Goal: Find specific page/section: Find specific page/section

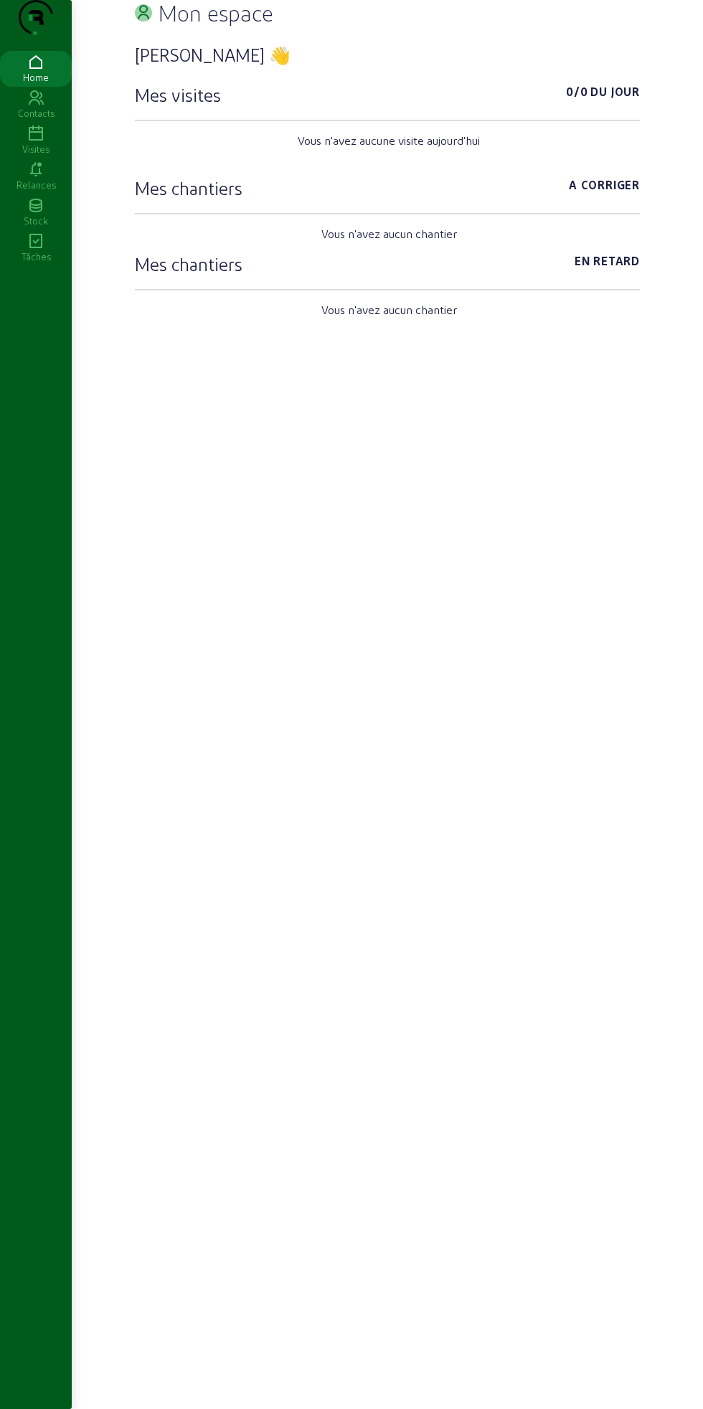
click at [34, 120] on div "Contacts" at bounding box center [36, 113] width 72 height 13
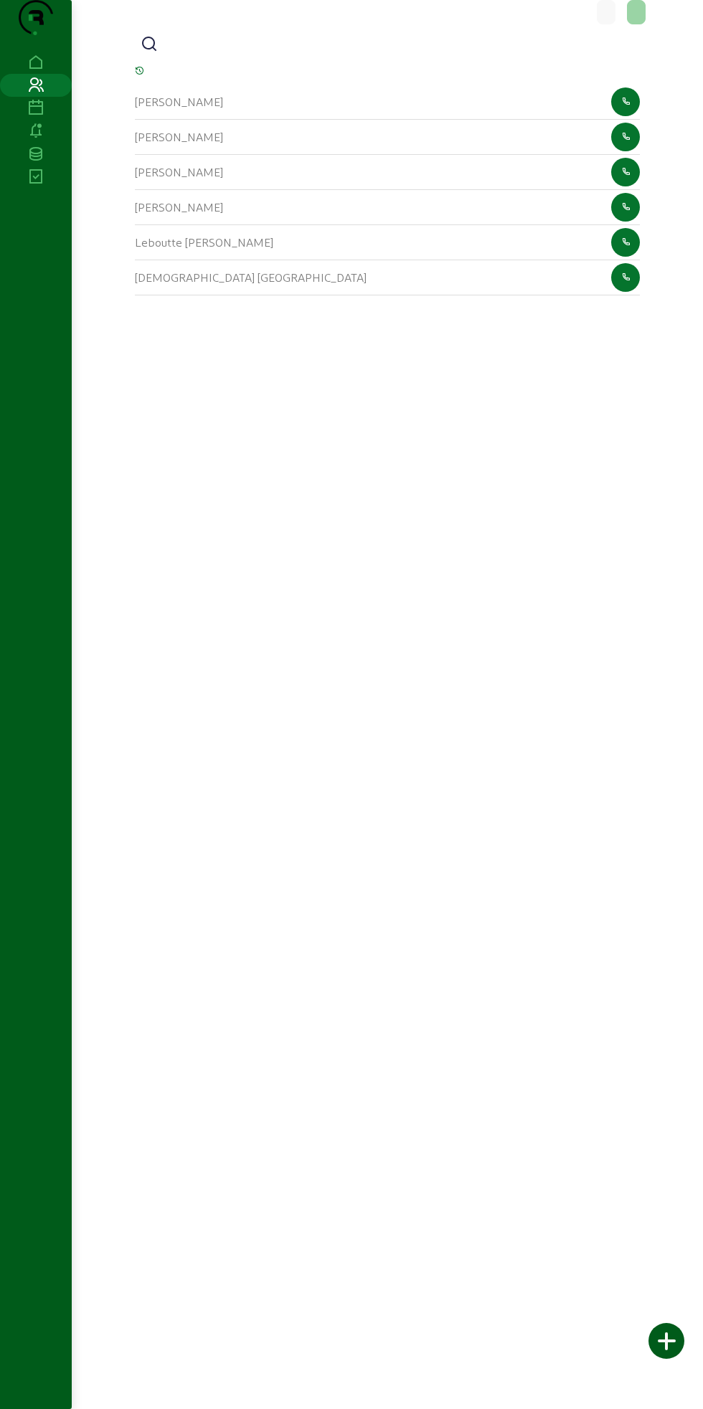
click at [153, 53] on icon at bounding box center [149, 44] width 17 height 17
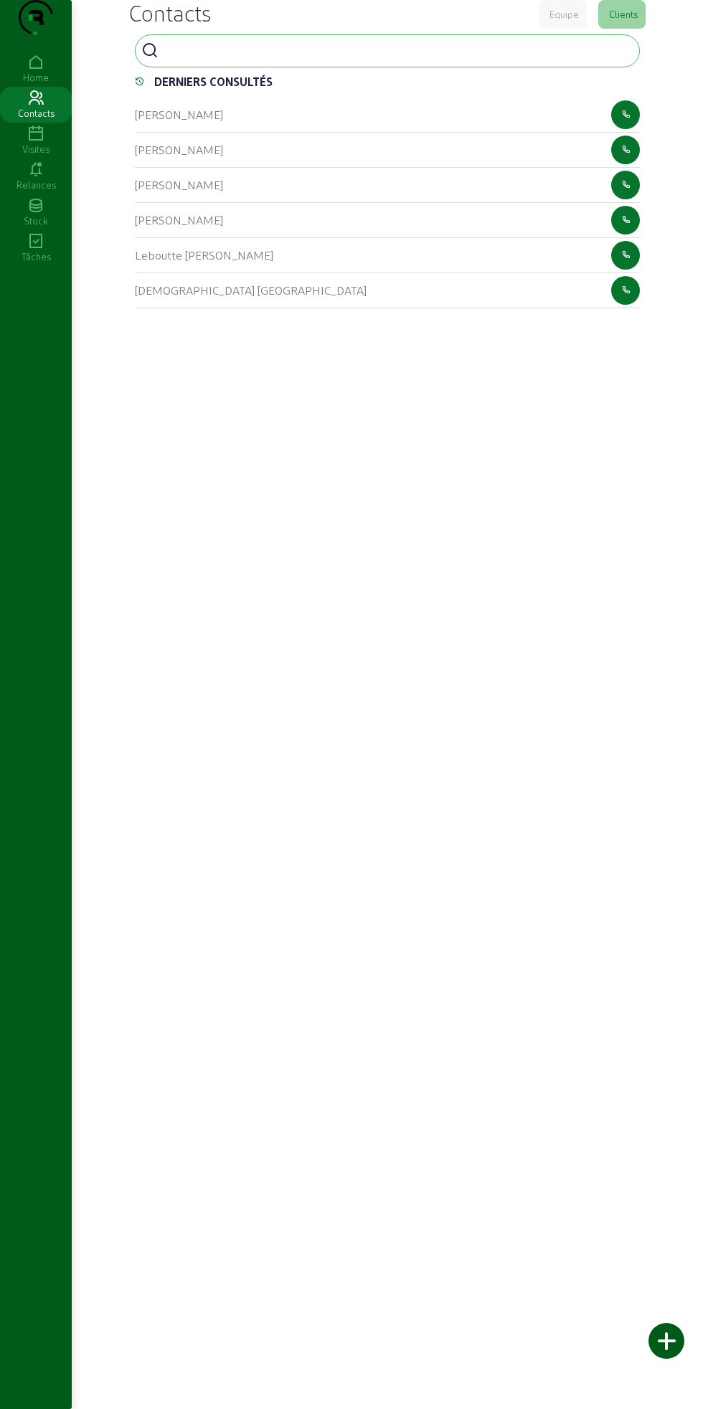
click at [205, 58] on input at bounding box center [228, 49] width 129 height 17
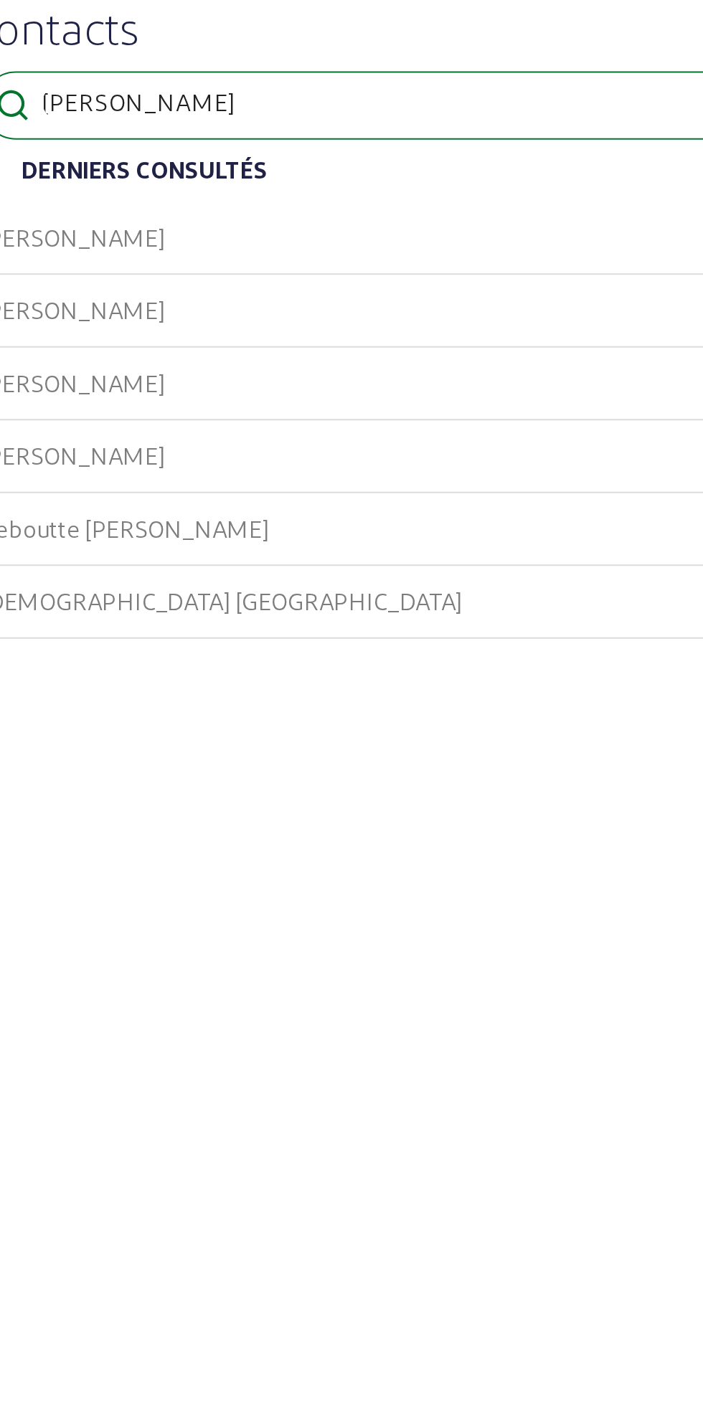
click at [172, 58] on input "[PERSON_NAME]" at bounding box center [228, 49] width 129 height 17
click at [146, 60] on icon at bounding box center [149, 50] width 17 height 17
type input "[PERSON_NAME]"
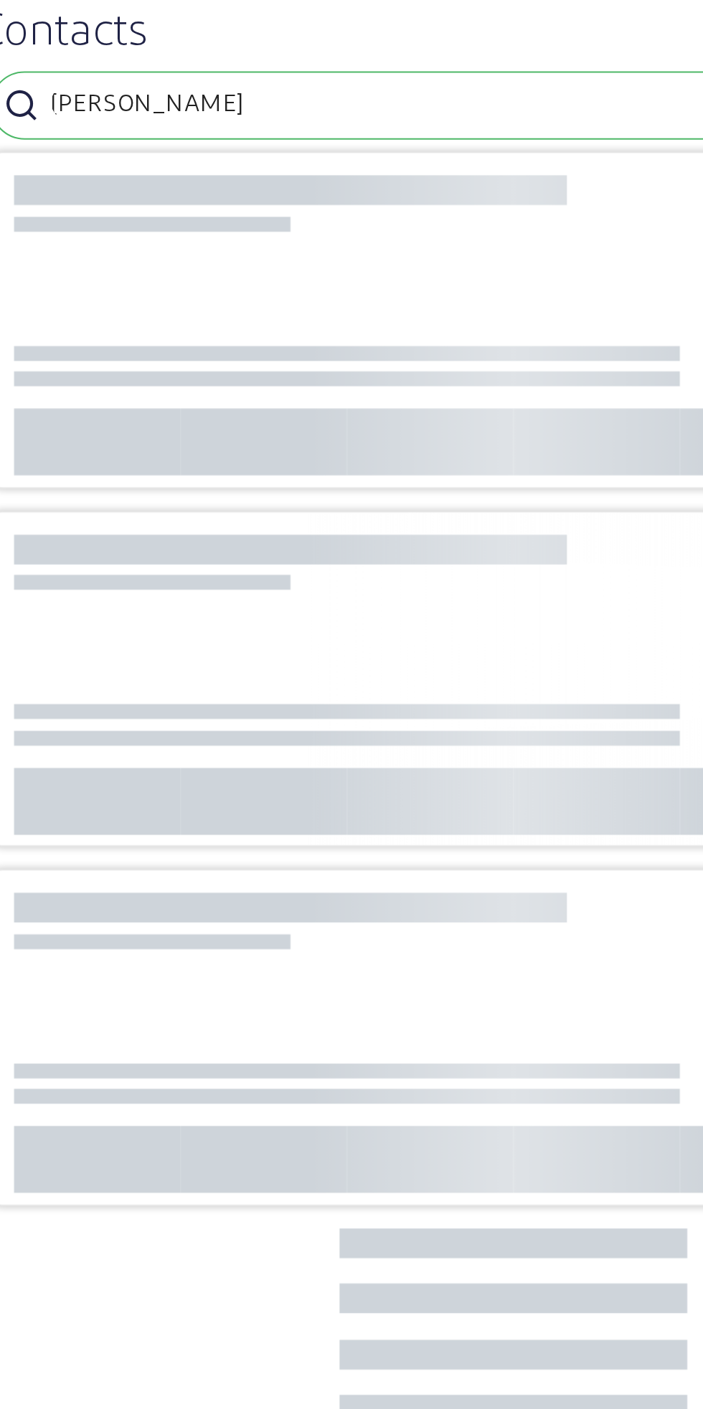
click at [166, 58] on input "[PERSON_NAME]" at bounding box center [228, 49] width 129 height 17
